Goal: Task Accomplishment & Management: Use online tool/utility

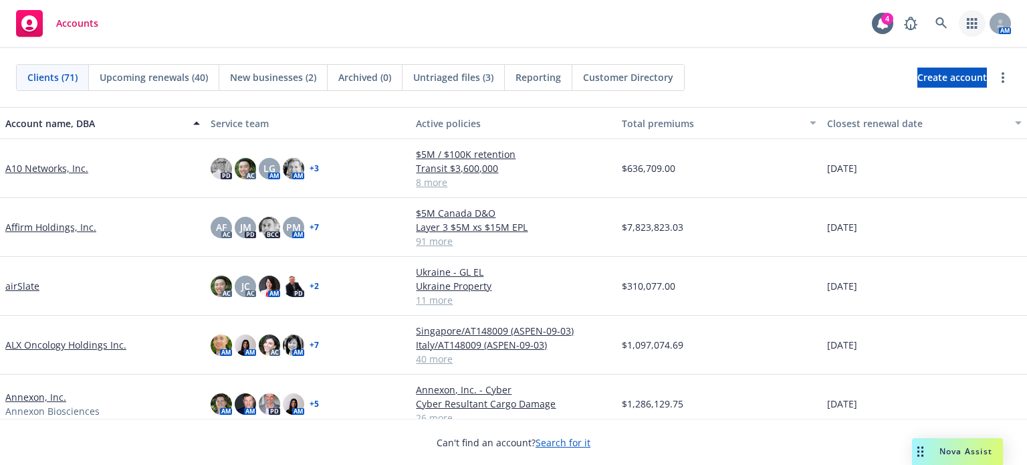
click at [969, 21] on icon "button" at bounding box center [972, 23] width 11 height 11
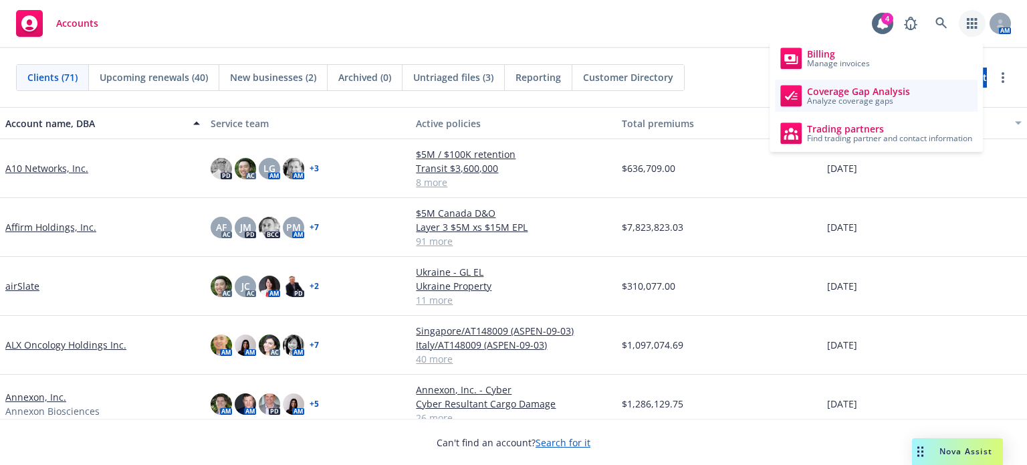
click at [930, 97] on link "Coverage Gap Analysis Analyze coverage gaps" at bounding box center [876, 96] width 203 height 32
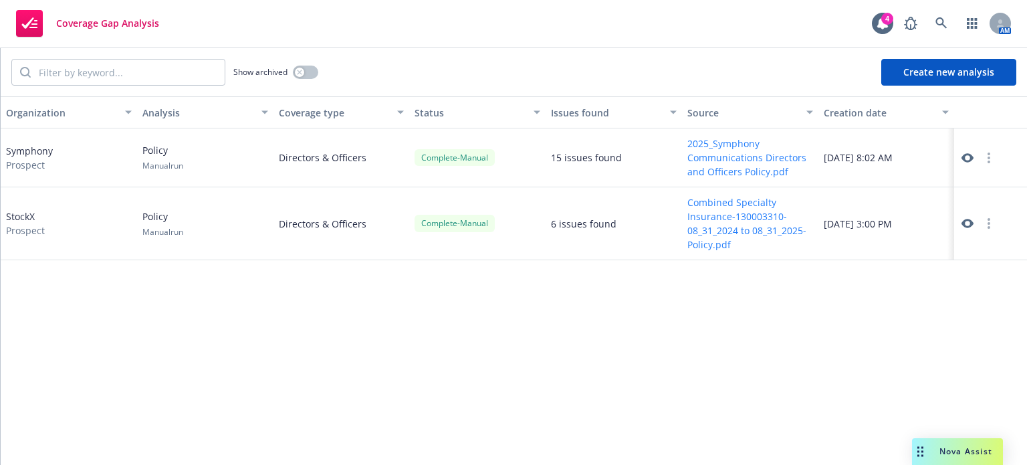
click at [947, 72] on button "Create new analysis" at bounding box center [948, 72] width 135 height 27
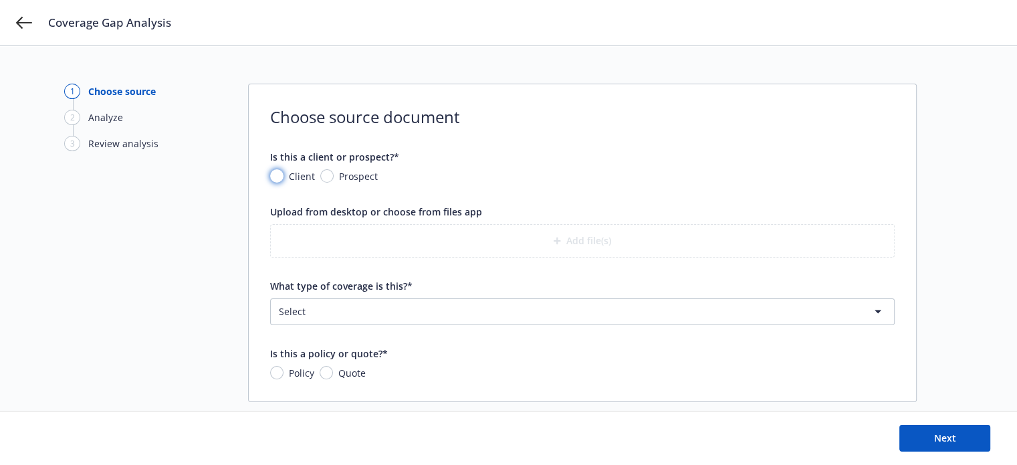
click at [280, 175] on input "Client" at bounding box center [276, 175] width 13 height 13
radio input "true"
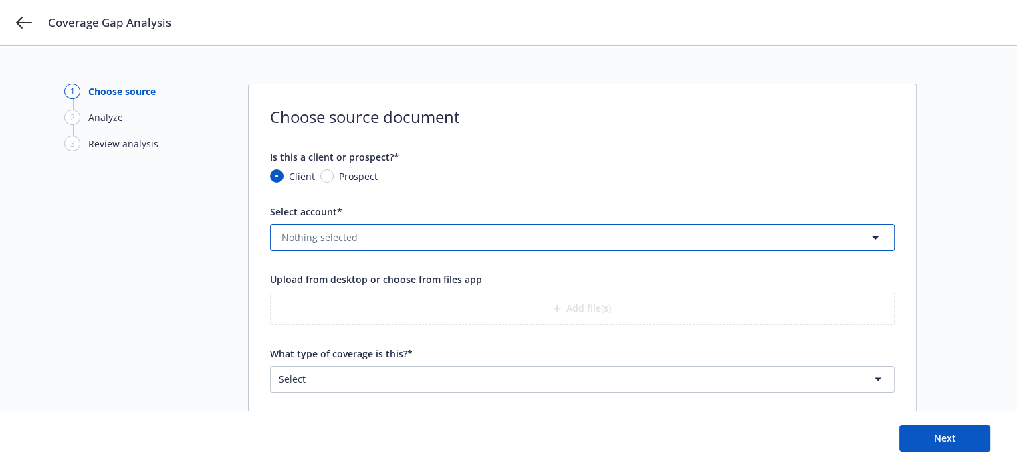
click at [306, 227] on button "Nothing selected" at bounding box center [582, 237] width 624 height 27
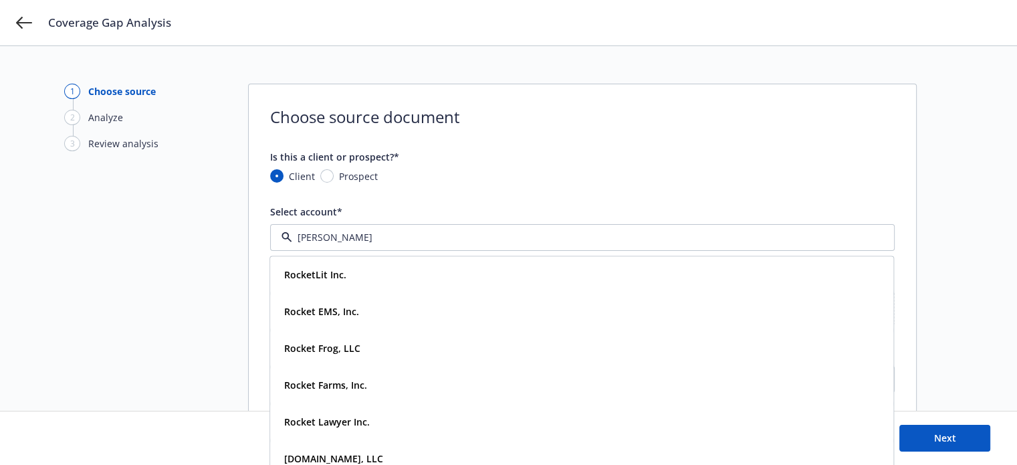
type input "rocket"
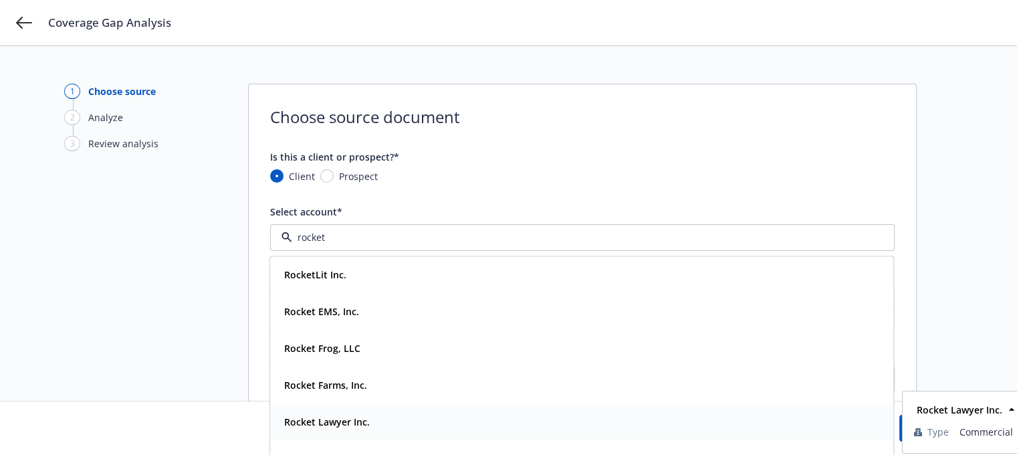
click at [368, 428] on div "Rocket Lawyer Inc." at bounding box center [326, 421] width 94 height 19
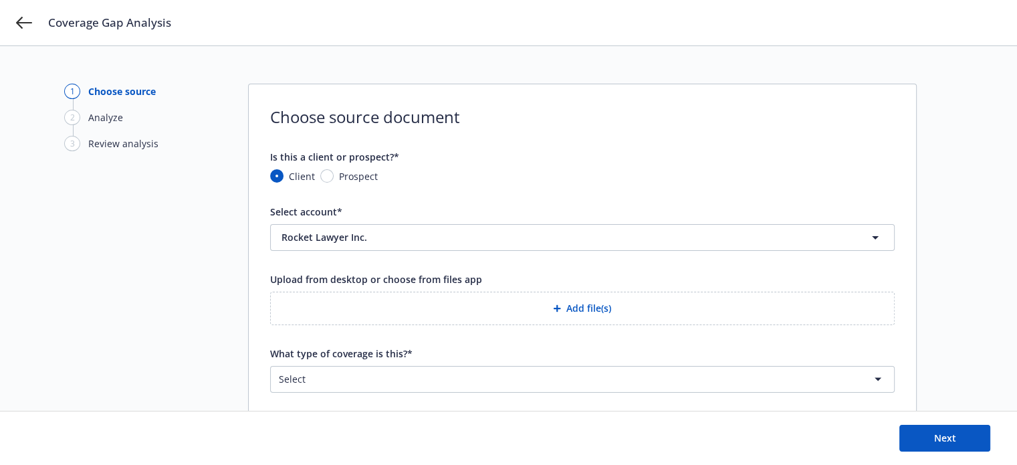
click at [578, 304] on button "Add file(s)" at bounding box center [582, 308] width 624 height 33
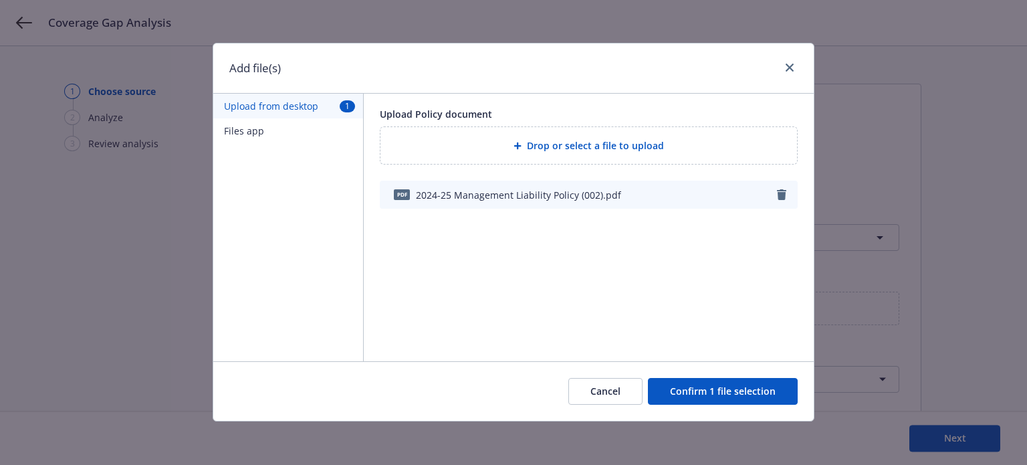
click at [711, 389] on button "Confirm 1 file selection" at bounding box center [723, 391] width 150 height 27
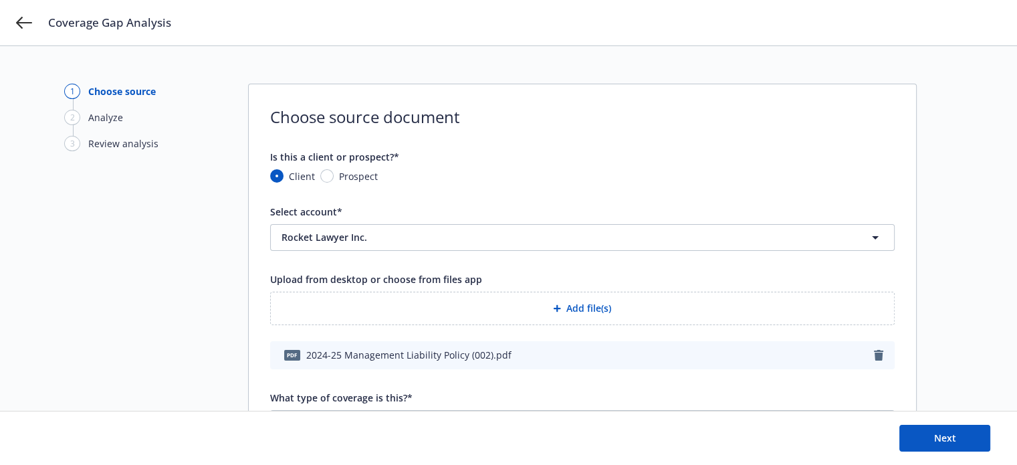
click at [374, 393] on span "What type of coverage is this?*" at bounding box center [341, 397] width 142 height 13
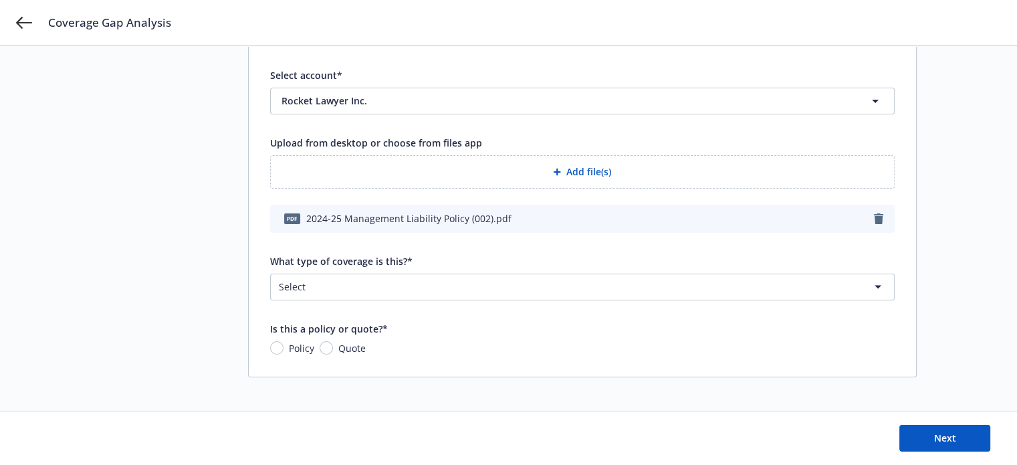
scroll to position [139, 0]
click at [368, 276] on html "Coverage Gap Analysis 1 Choose source 2 Analyze 3 Review analysis Choose source…" at bounding box center [508, 93] width 1017 height 465
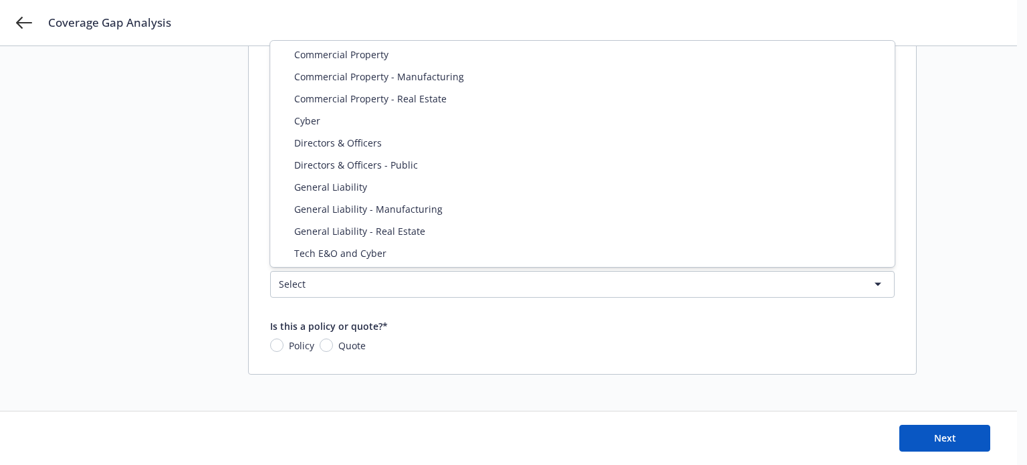
select select "DIRECTORS_AND_OFFICERS"
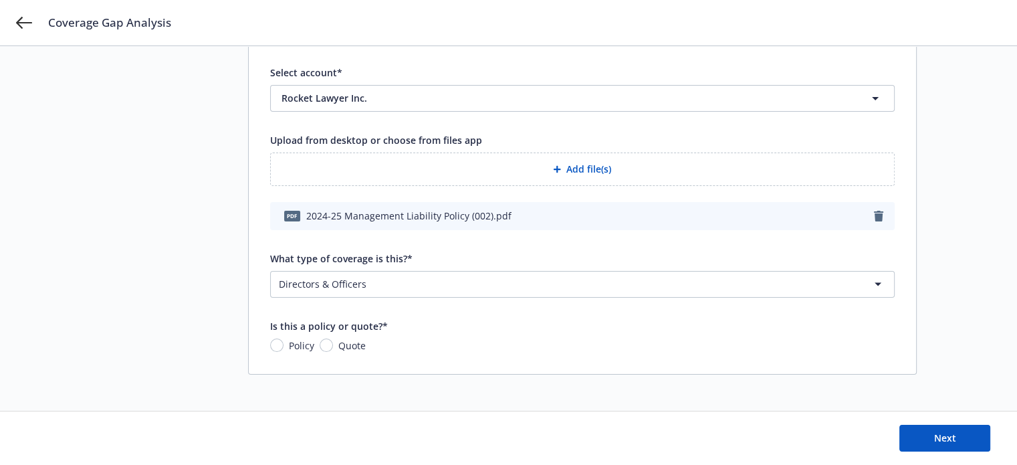
click at [289, 342] on span "Policy" at bounding box center [301, 345] width 25 height 14
click at [283, 342] on input "Policy" at bounding box center [276, 344] width 13 height 13
radio input "true"
click at [944, 443] on span "Next" at bounding box center [945, 437] width 22 height 13
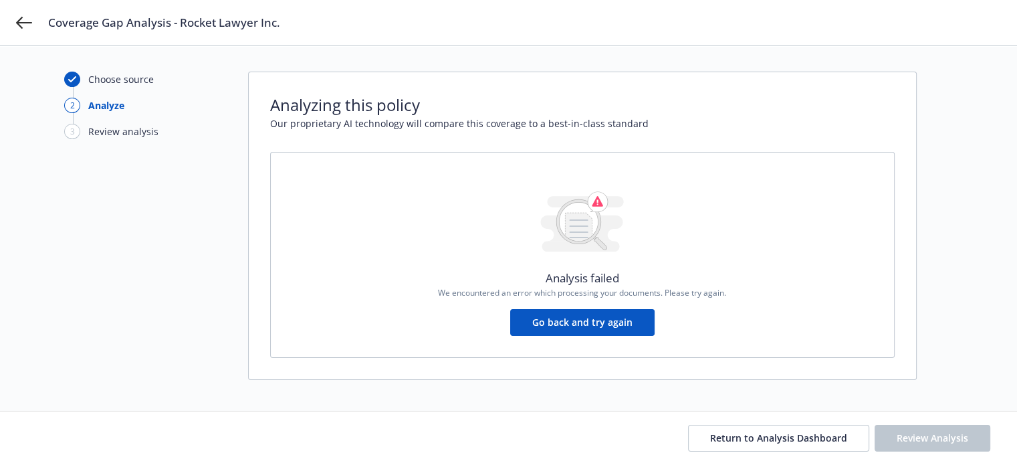
scroll to position [17, 0]
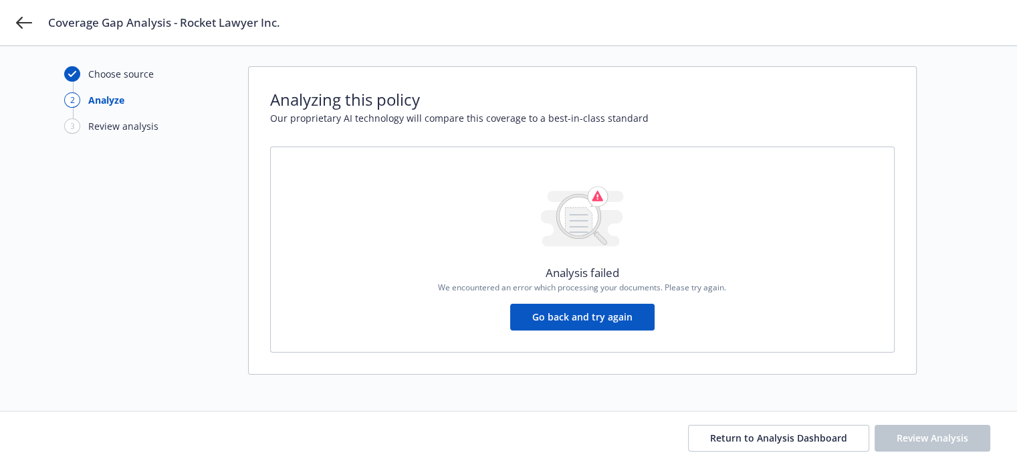
click at [596, 315] on button "Go back and try again" at bounding box center [582, 317] width 144 height 27
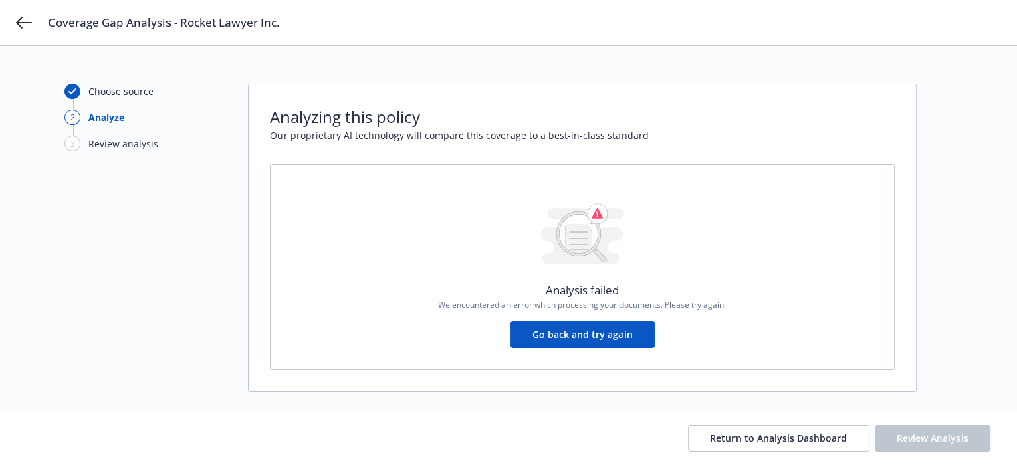
click at [598, 327] on button "Go back and try again" at bounding box center [582, 334] width 144 height 27
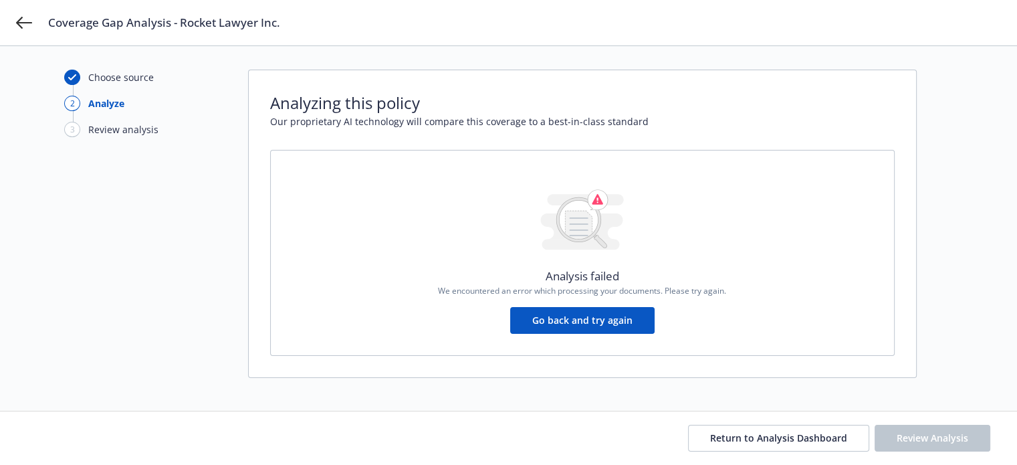
scroll to position [17, 0]
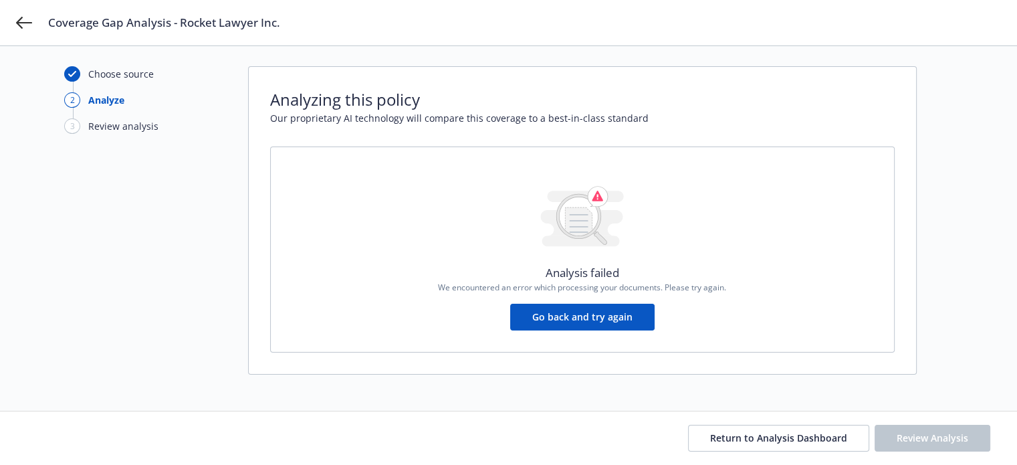
click at [572, 316] on button "Go back and try again" at bounding box center [582, 317] width 144 height 27
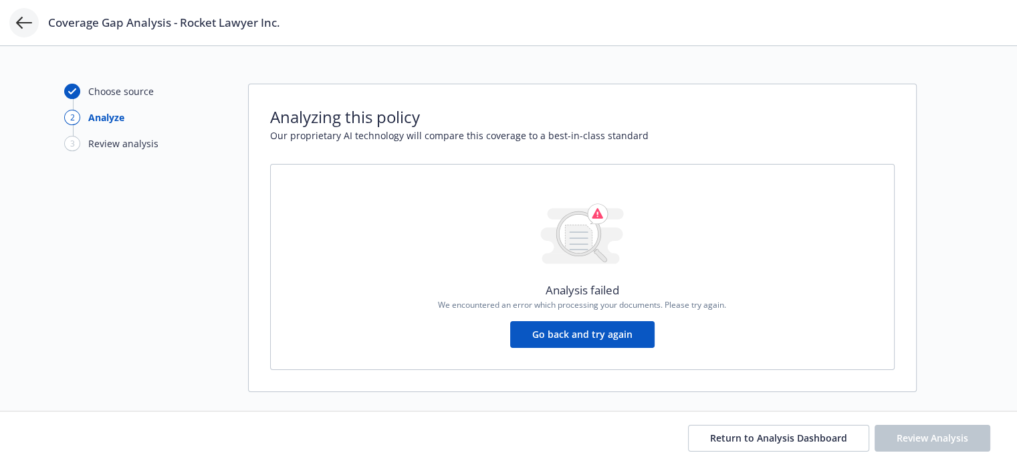
click at [27, 23] on icon at bounding box center [24, 23] width 16 height 16
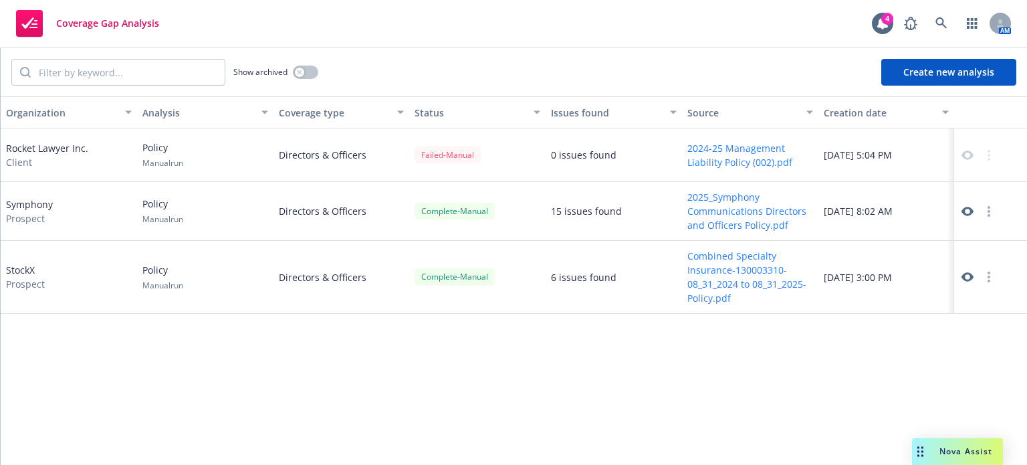
click at [939, 72] on button "Create new analysis" at bounding box center [948, 72] width 135 height 27
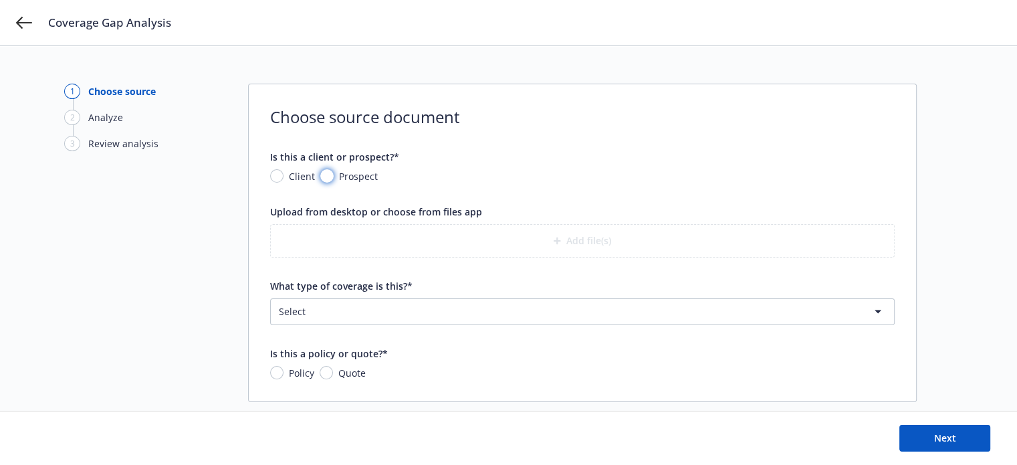
click at [321, 176] on input "Prospect" at bounding box center [326, 175] width 13 height 13
radio input "true"
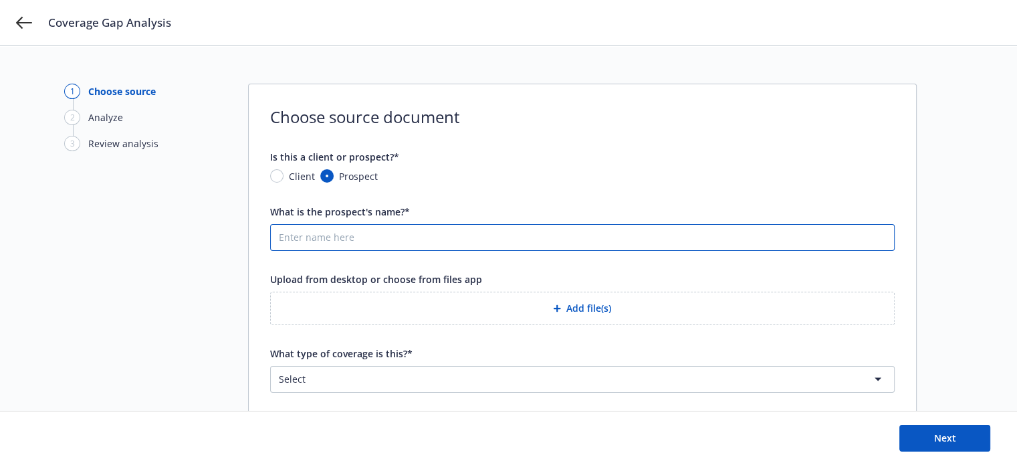
click at [333, 240] on input "What is the prospect's name?*" at bounding box center [582, 237] width 623 height 25
type input "Rocket Lawyer"
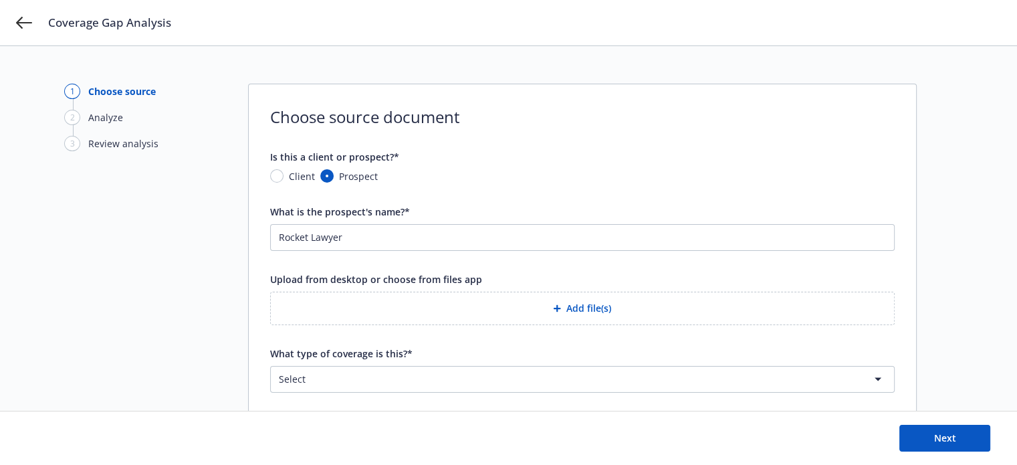
click at [561, 312] on button "Add file(s)" at bounding box center [582, 308] width 624 height 33
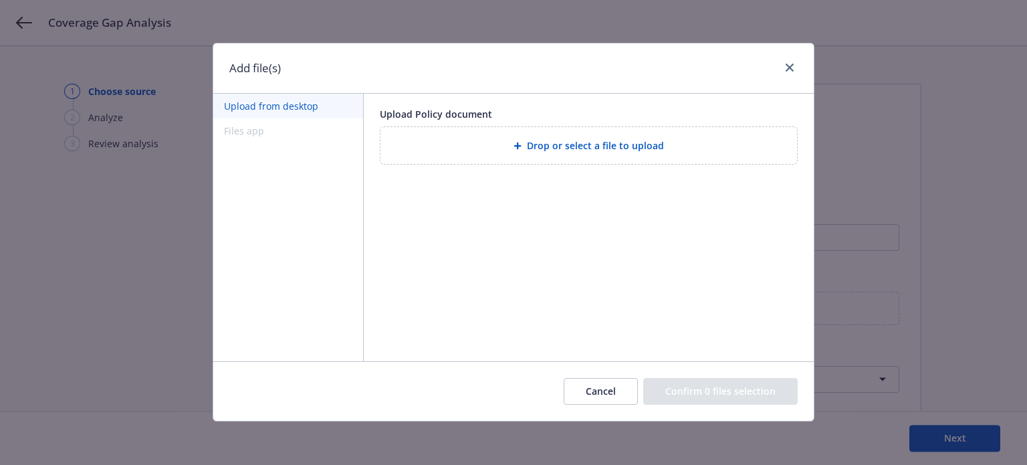
click at [547, 154] on div "Drop or select a file to upload" at bounding box center [588, 145] width 417 height 37
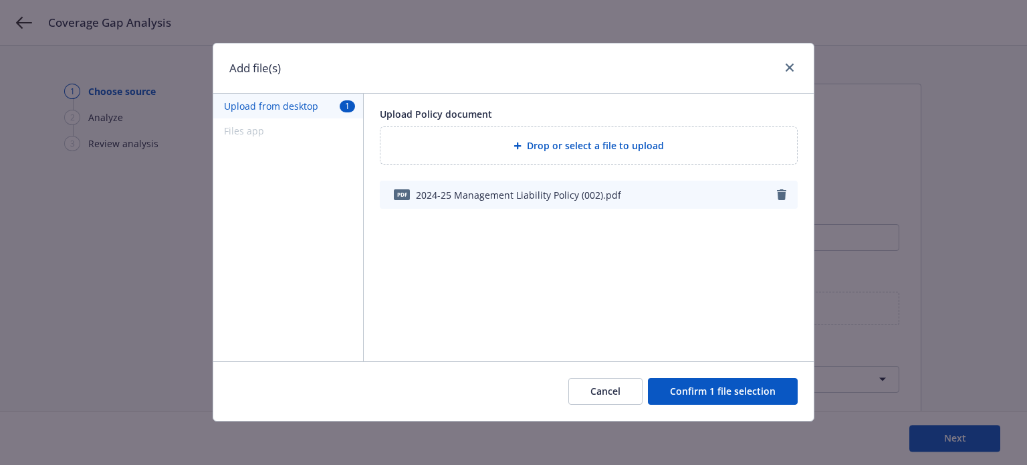
click at [698, 390] on button "Confirm 1 file selection" at bounding box center [723, 391] width 150 height 27
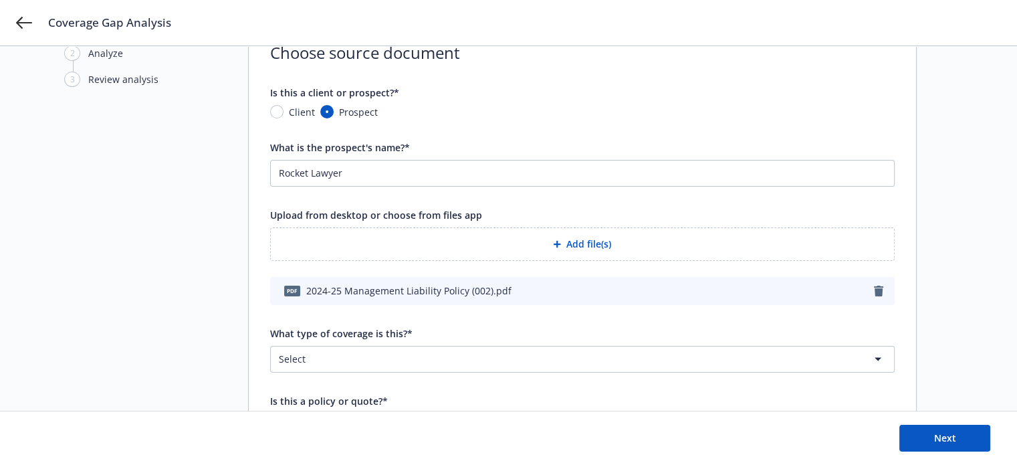
scroll to position [89, 0]
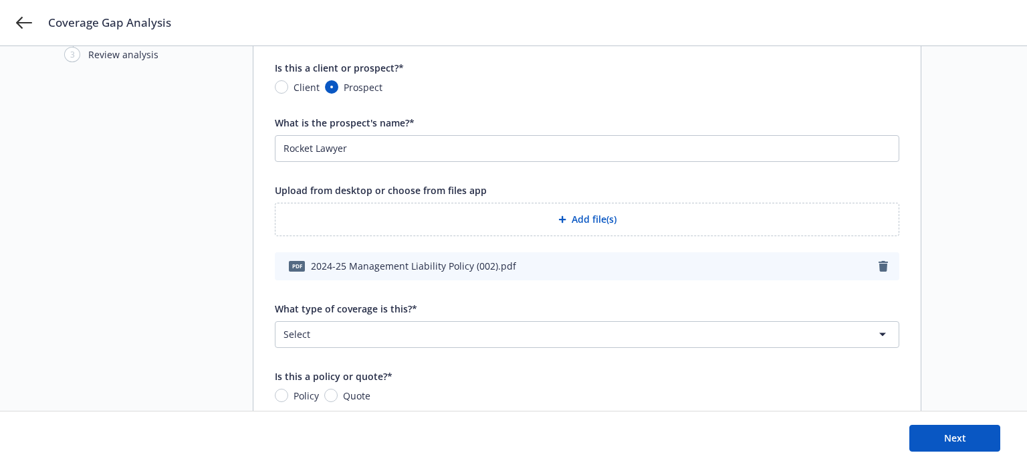
click at [337, 328] on html "Coverage Gap Analysis 1 Choose source 2 Analyze 3 Review analysis Choose source…" at bounding box center [513, 143] width 1027 height 465
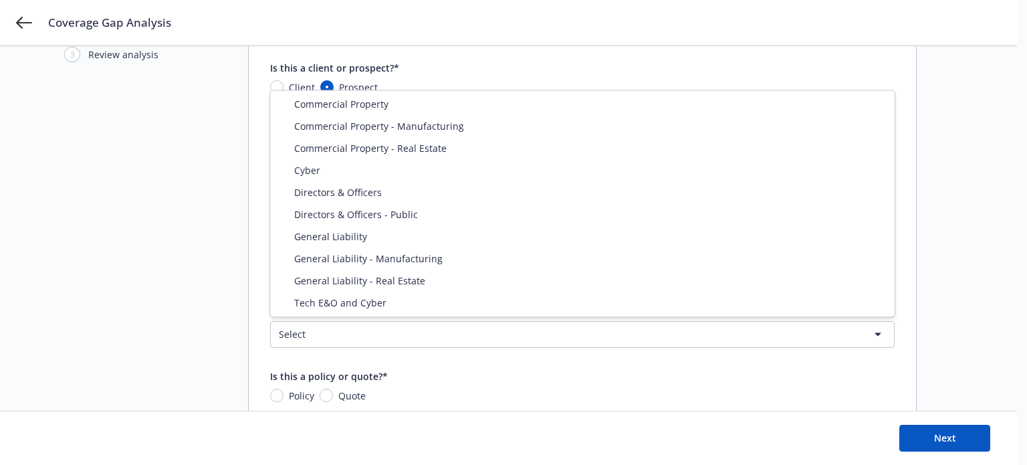
select select "DIRECTORS_AND_OFFICERS"
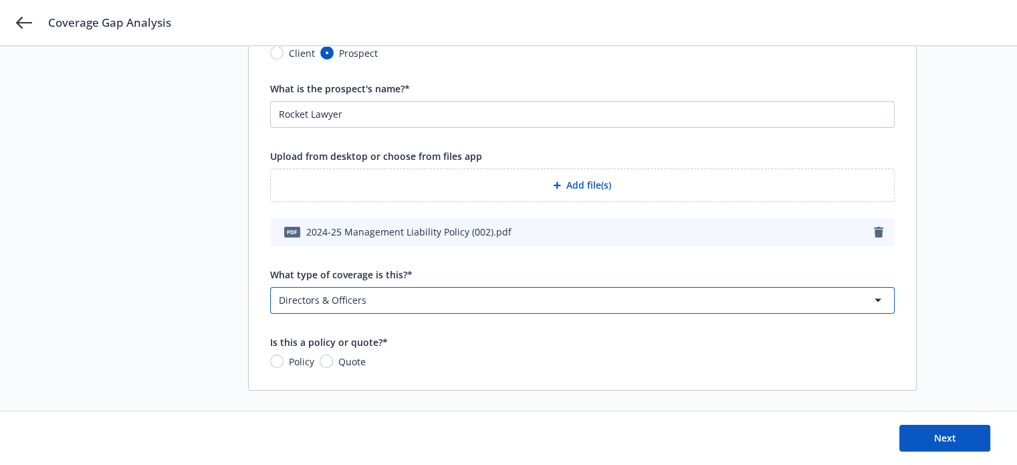
scroll to position [139, 0]
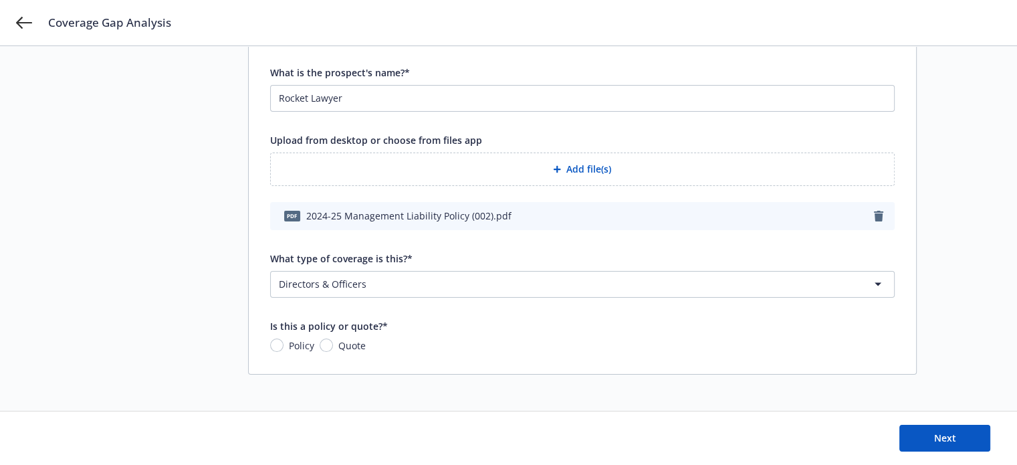
click at [284, 342] on span "Policy" at bounding box center [298, 345] width 31 height 14
click at [283, 342] on input "Policy" at bounding box center [276, 344] width 13 height 13
radio input "true"
click at [934, 435] on span "Next" at bounding box center [945, 437] width 22 height 13
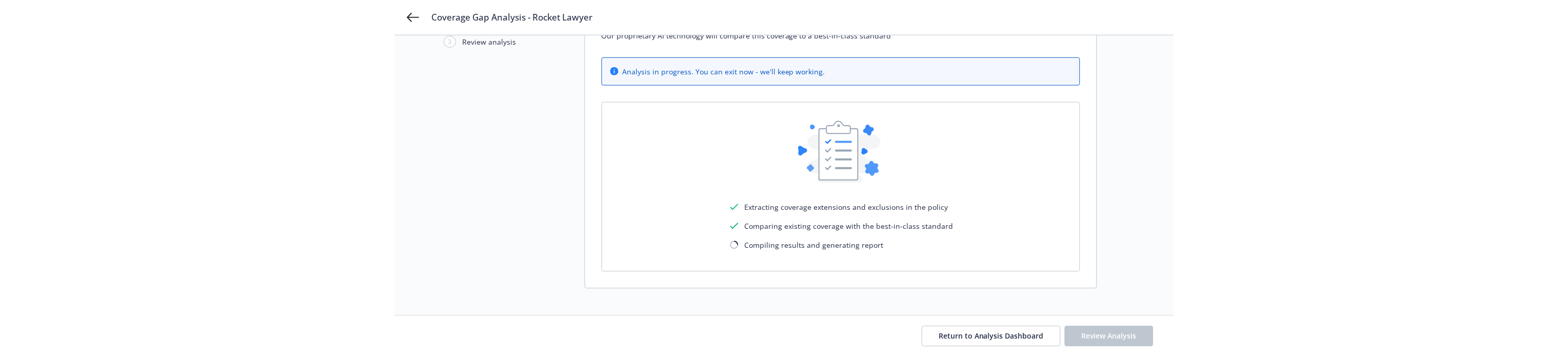
scroll to position [13, 0]
